Goal: Task Accomplishment & Management: Complete application form

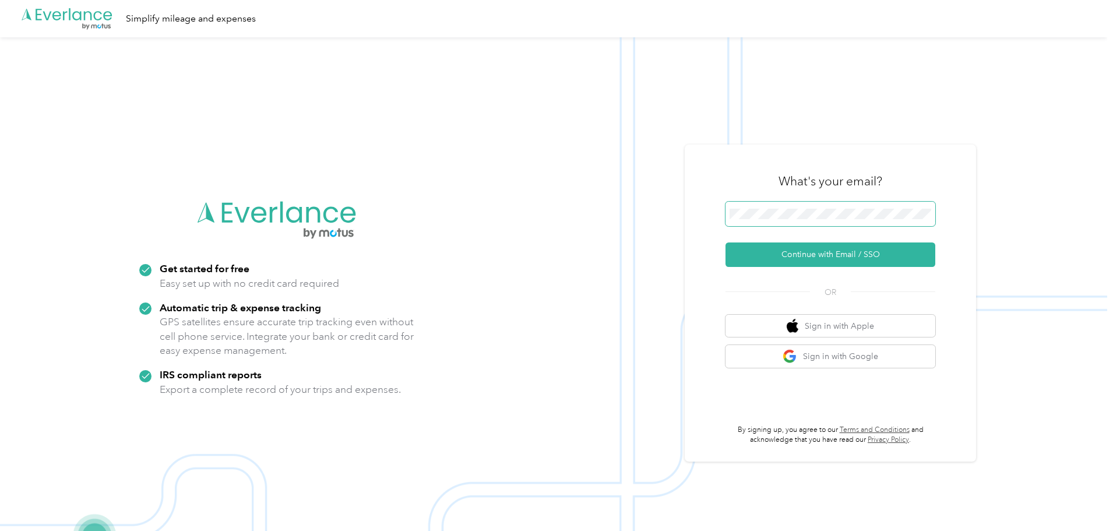
click at [772, 223] on span at bounding box center [831, 214] width 210 height 24
click at [726, 242] on button "Continue with Email / SSO" at bounding box center [831, 254] width 210 height 24
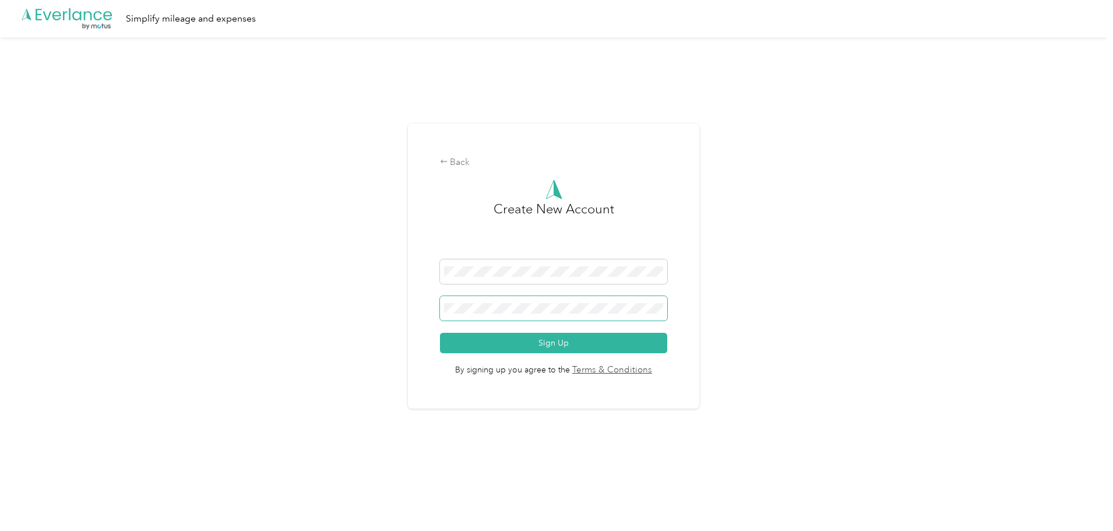
click at [552, 313] on span at bounding box center [554, 308] width 228 height 24
click at [477, 344] on button "Sign Up" at bounding box center [554, 343] width 228 height 20
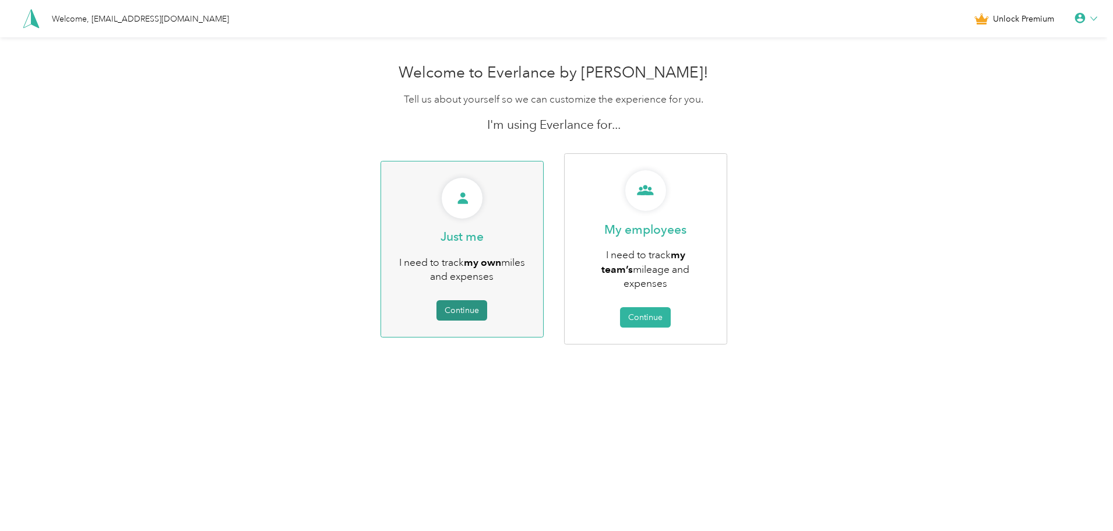
click at [456, 305] on button "Continue" at bounding box center [462, 310] width 51 height 20
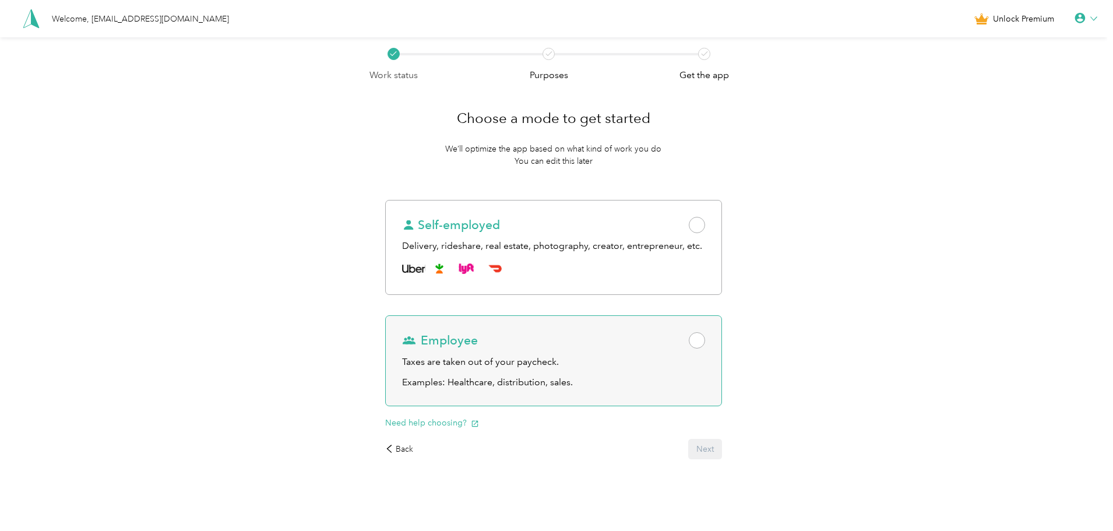
click at [679, 339] on div "Employee" at bounding box center [553, 340] width 303 height 16
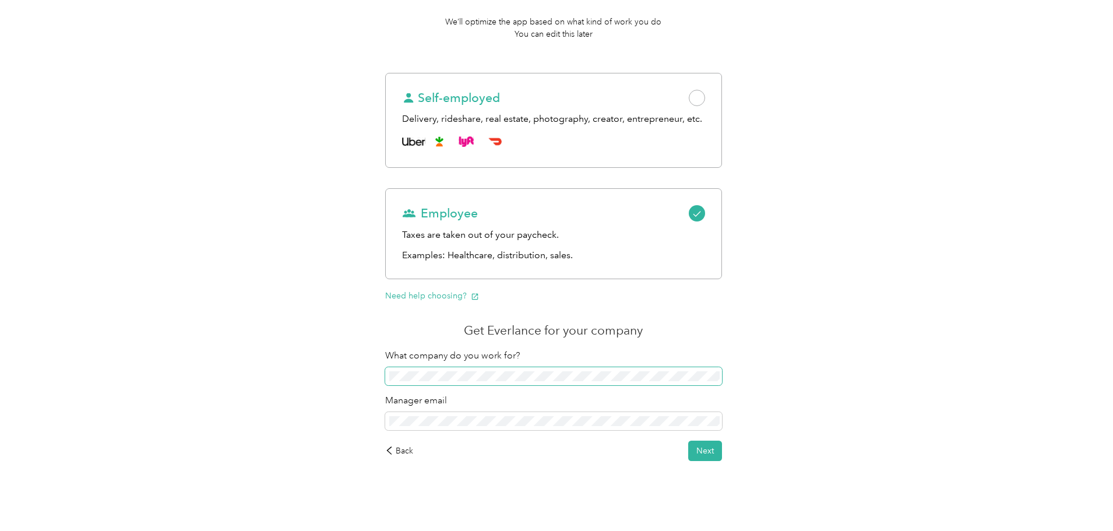
scroll to position [131, 0]
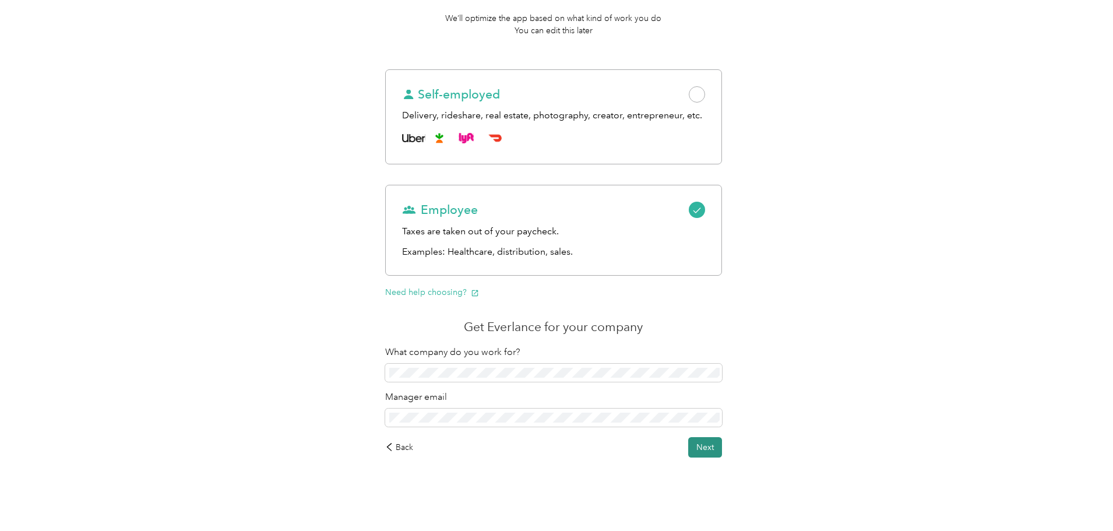
click at [697, 444] on button "Next" at bounding box center [705, 447] width 34 height 20
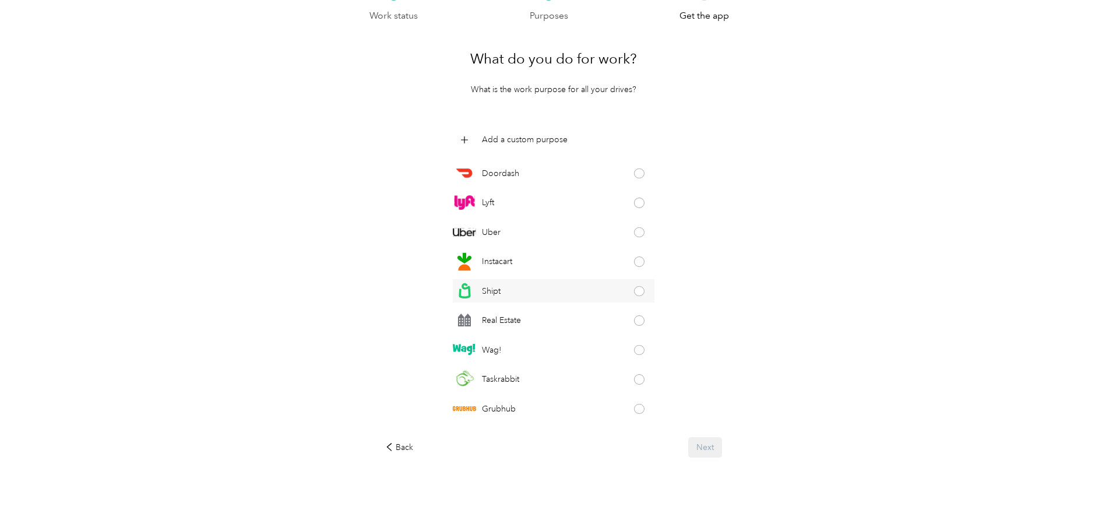
scroll to position [59, 0]
click at [561, 142] on p "Add a custom purpose" at bounding box center [525, 139] width 86 height 12
click button at bounding box center [647, 140] width 10 height 10
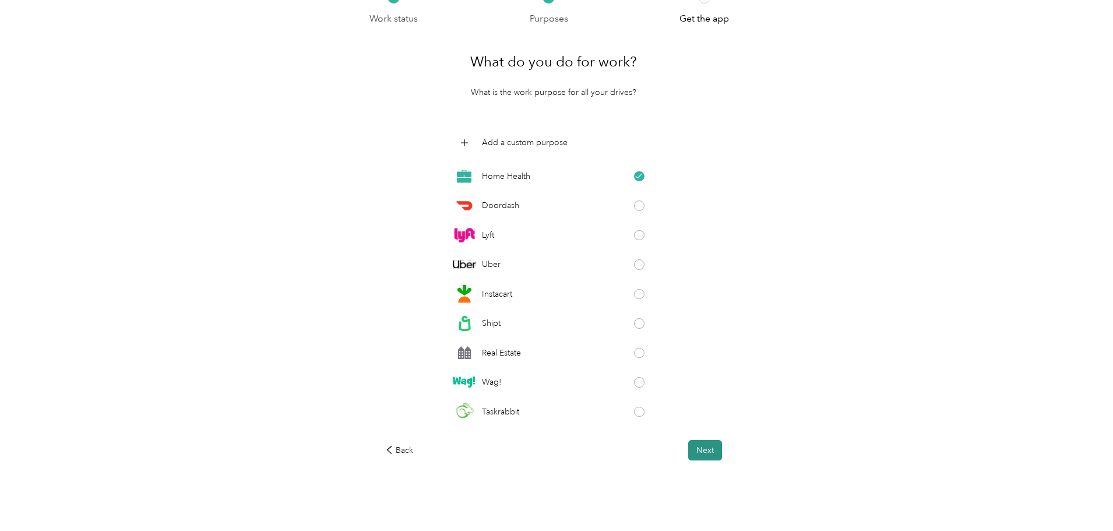
click at [709, 444] on button "Next" at bounding box center [705, 450] width 34 height 20
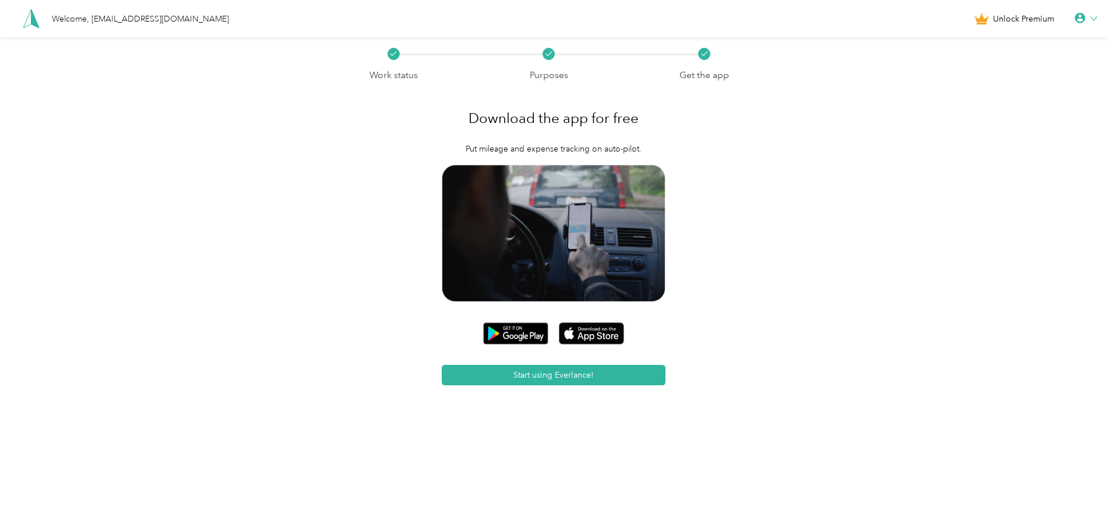
click at [1084, 18] on icon at bounding box center [1080, 18] width 10 height 10
click at [1028, 40] on div "Personal Settings" at bounding box center [1047, 41] width 131 height 24
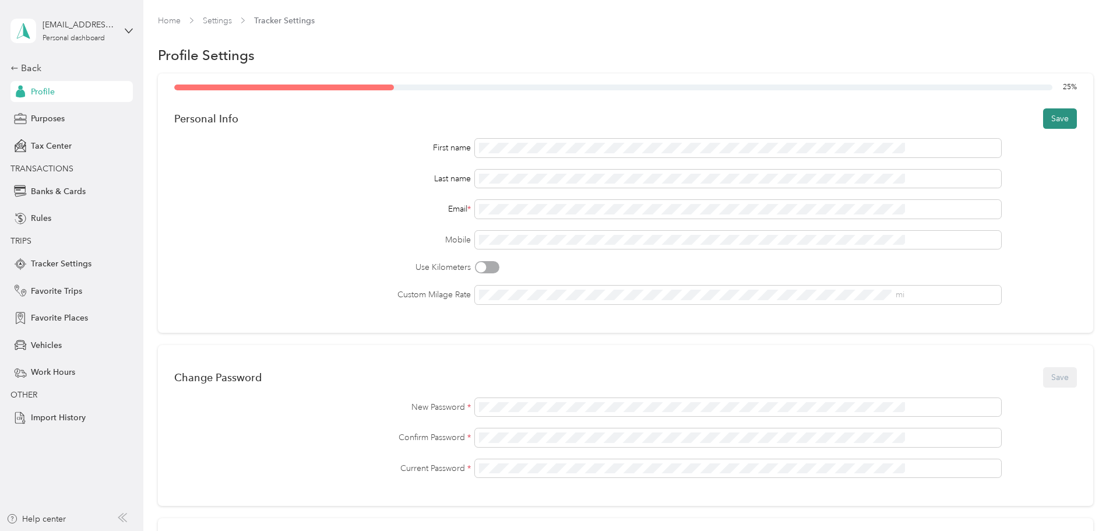
click at [1043, 117] on button "Save" at bounding box center [1060, 118] width 34 height 20
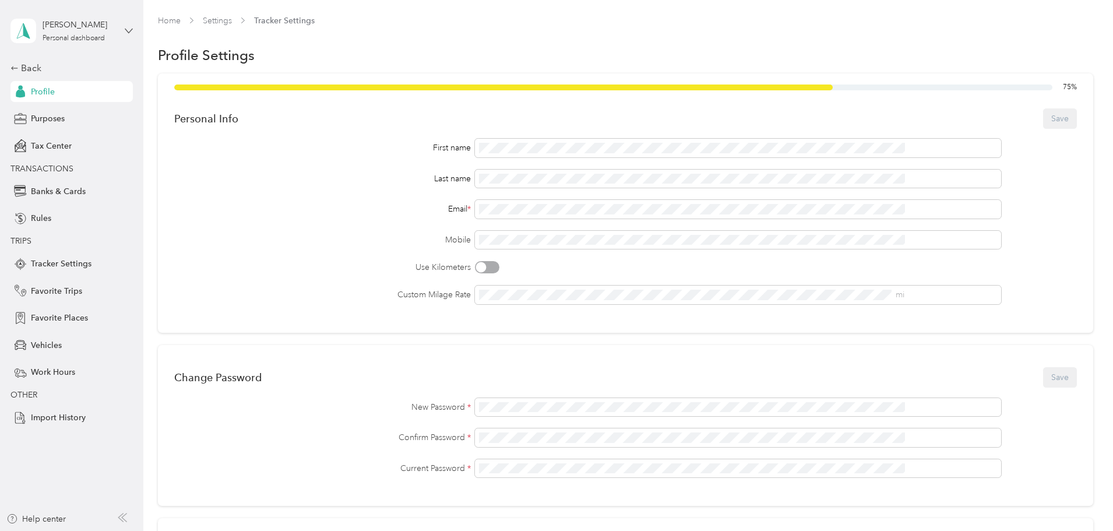
click at [127, 32] on icon at bounding box center [129, 31] width 8 height 8
click at [101, 95] on div "Log out" at bounding box center [133, 94] width 229 height 20
